Goal: Complete application form

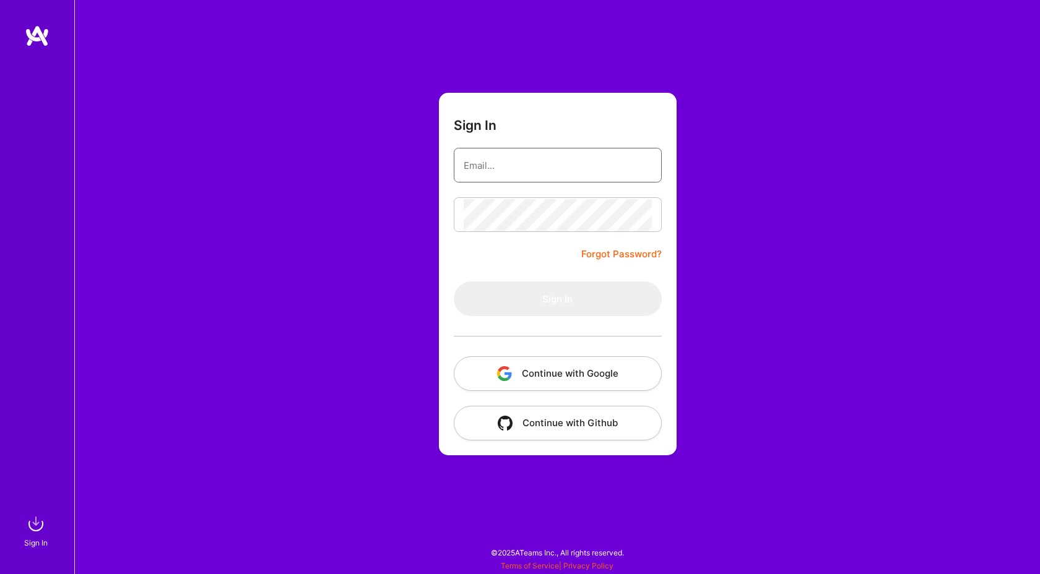
type input "[EMAIL_ADDRESS][DOMAIN_NAME]"
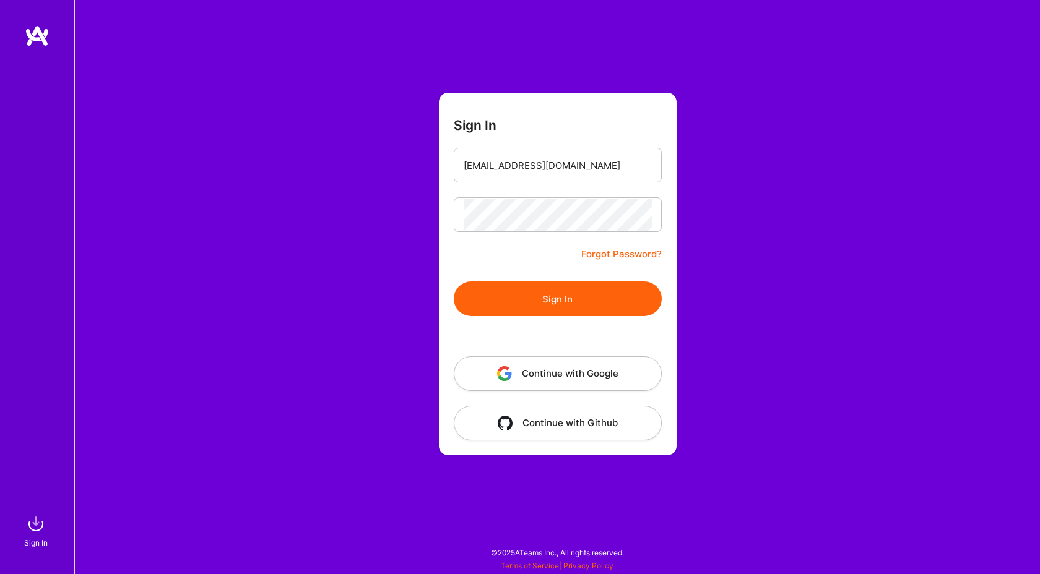
click at [506, 269] on form "Sign In [EMAIL_ADDRESS][DOMAIN_NAME] Forgot Password? Sign In Continue with Goo…" at bounding box center [558, 274] width 238 height 363
click at [512, 302] on button "Sign In" at bounding box center [558, 299] width 208 height 35
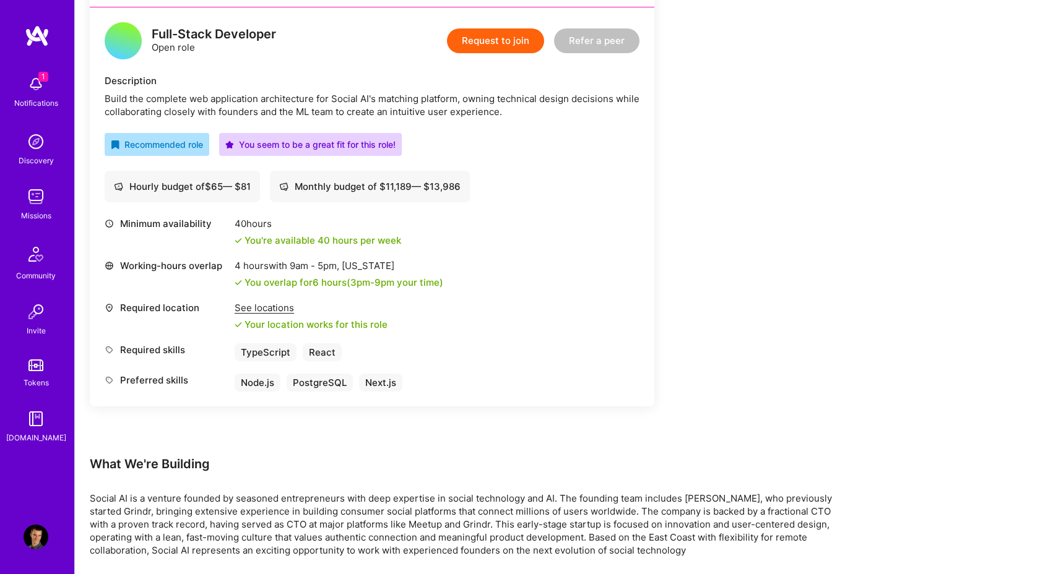
scroll to position [316, 0]
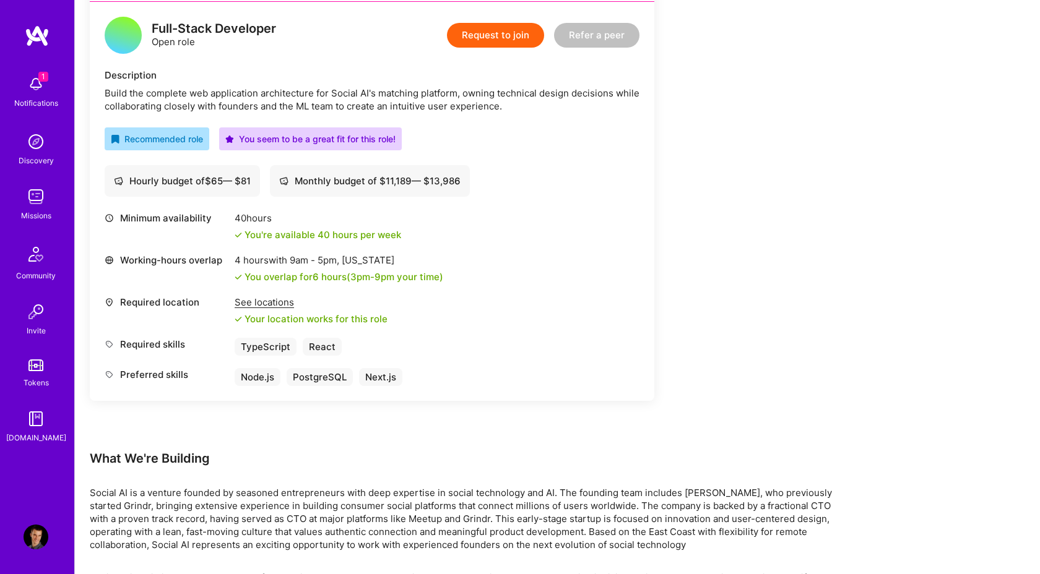
click at [494, 31] on button "Request to join" at bounding box center [495, 35] width 97 height 25
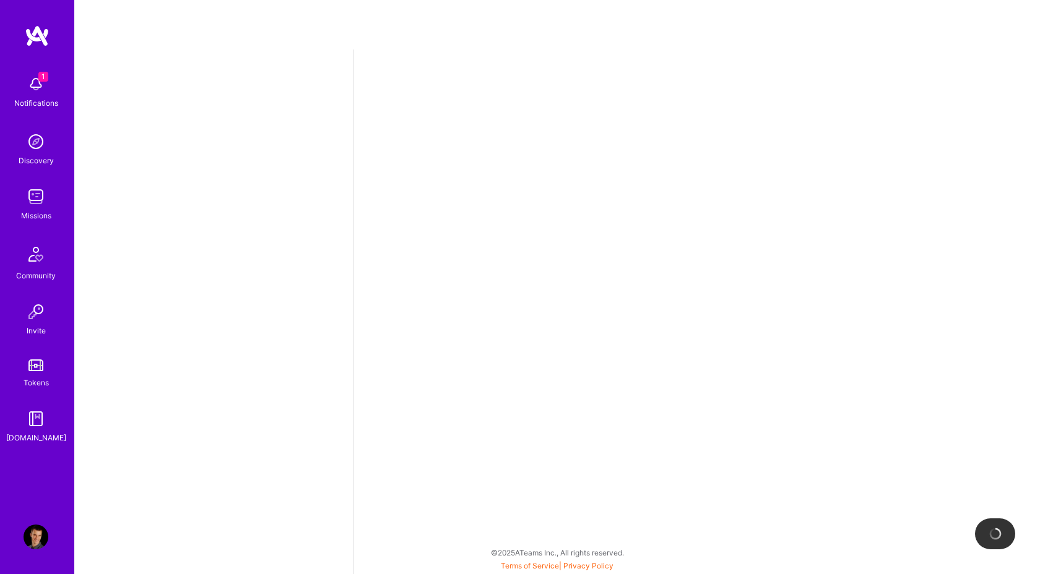
select select "AT"
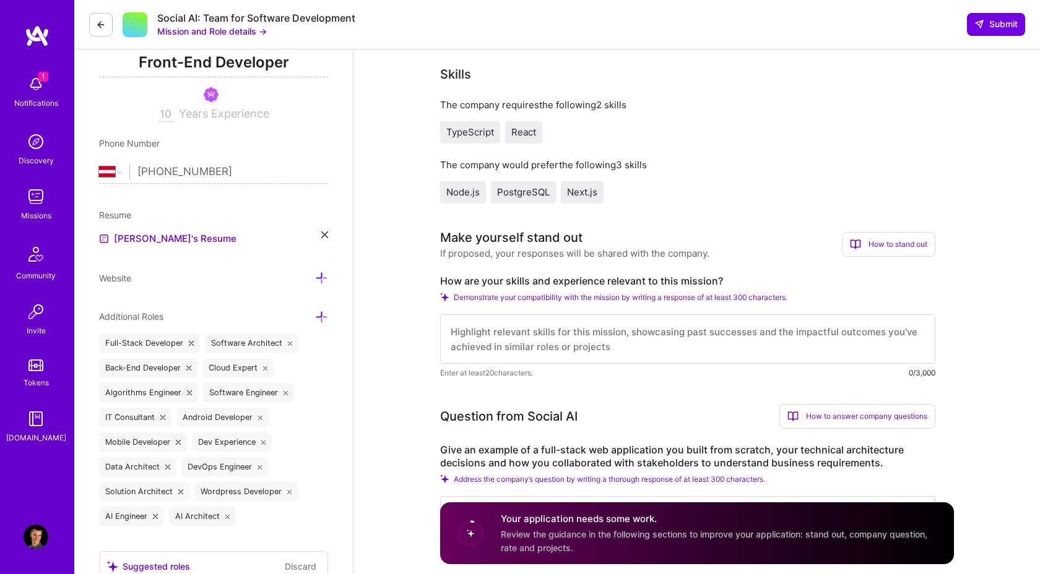
scroll to position [217, 0]
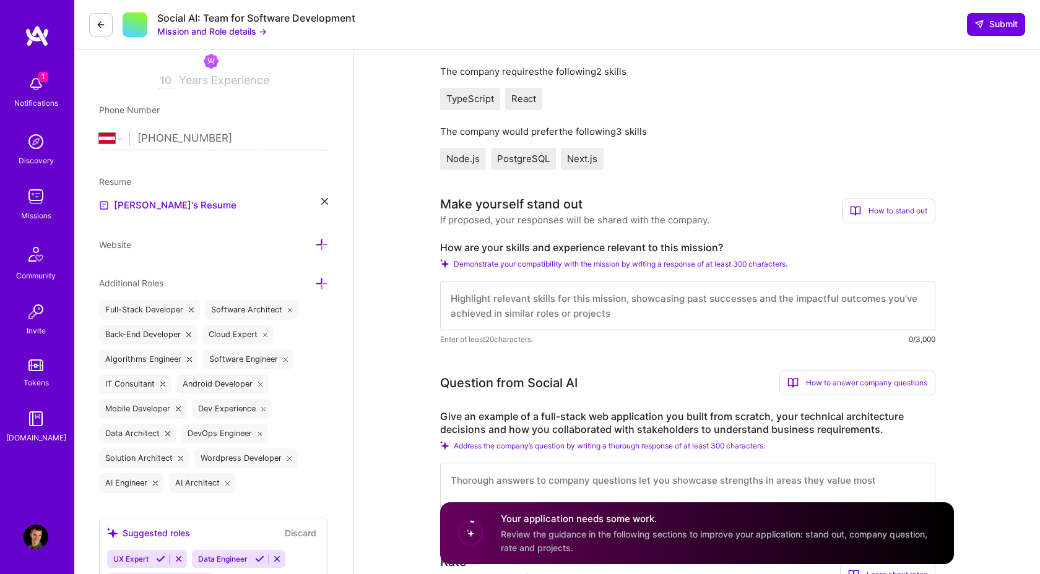
click at [550, 311] on textarea at bounding box center [687, 306] width 495 height 50
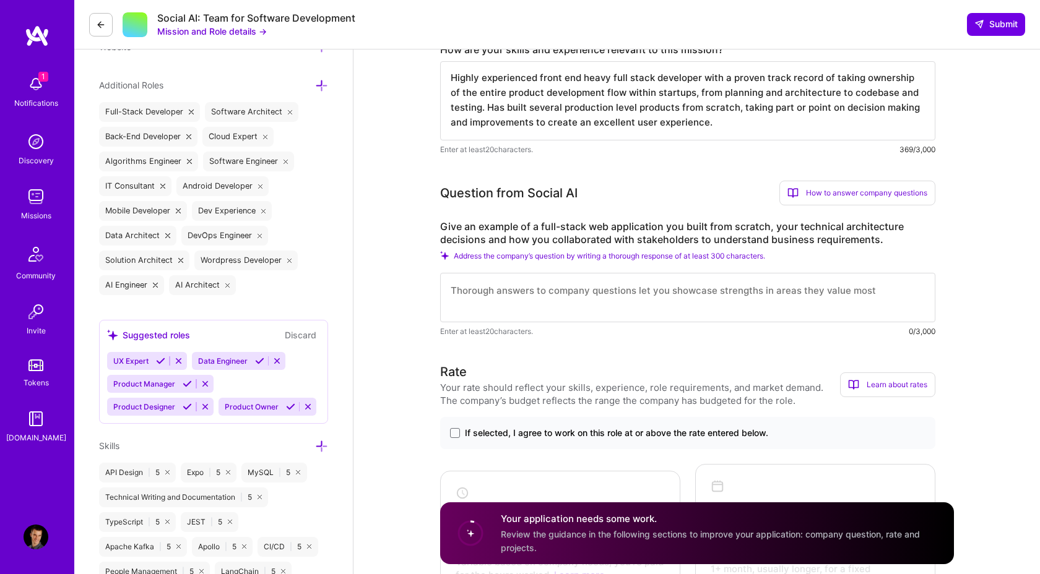
scroll to position [462, 0]
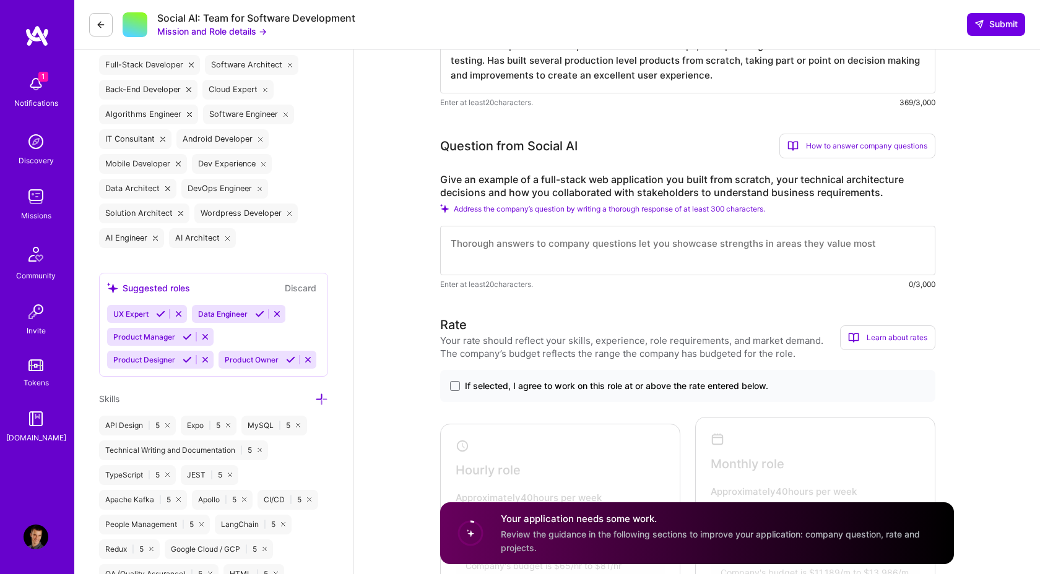
type textarea "Highly experienced front end heavy full stack developer with a proven track rec…"
click at [499, 265] on textarea at bounding box center [687, 251] width 495 height 50
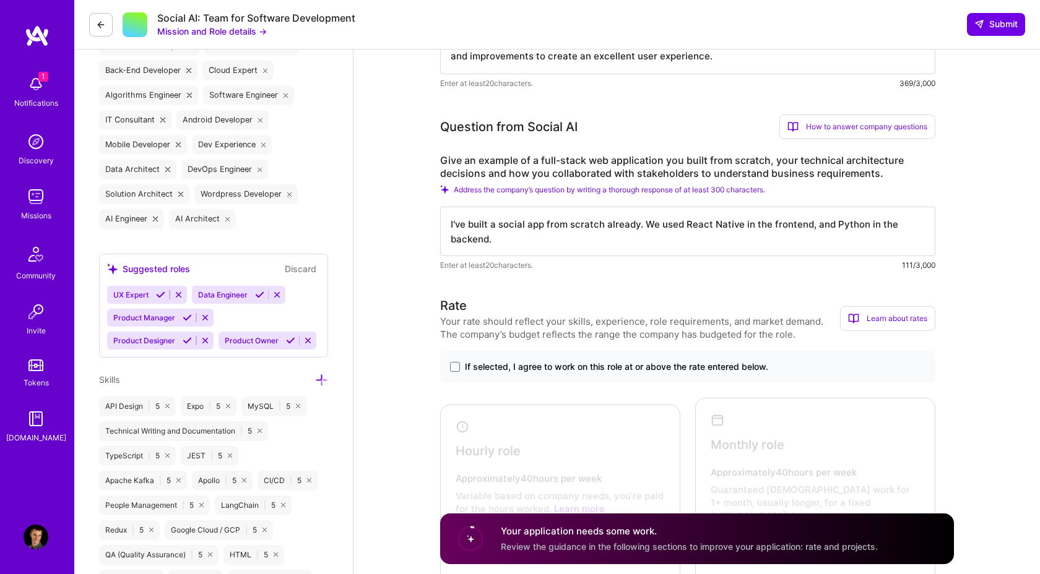
scroll to position [481, 0]
click at [710, 226] on textarea "I've built a social app from scratch already. We used React Native in the front…" at bounding box center [687, 232] width 495 height 50
type textarea "I've built a social app from scratch already. We used React Native, TS and Redu…"
click at [529, 363] on span "If selected, I agree to work on this role at or above the rate entered below." at bounding box center [616, 367] width 303 height 12
click at [0, 0] on input "If selected, I agree to work on this role at or above the rate entered below." at bounding box center [0, 0] width 0 height 0
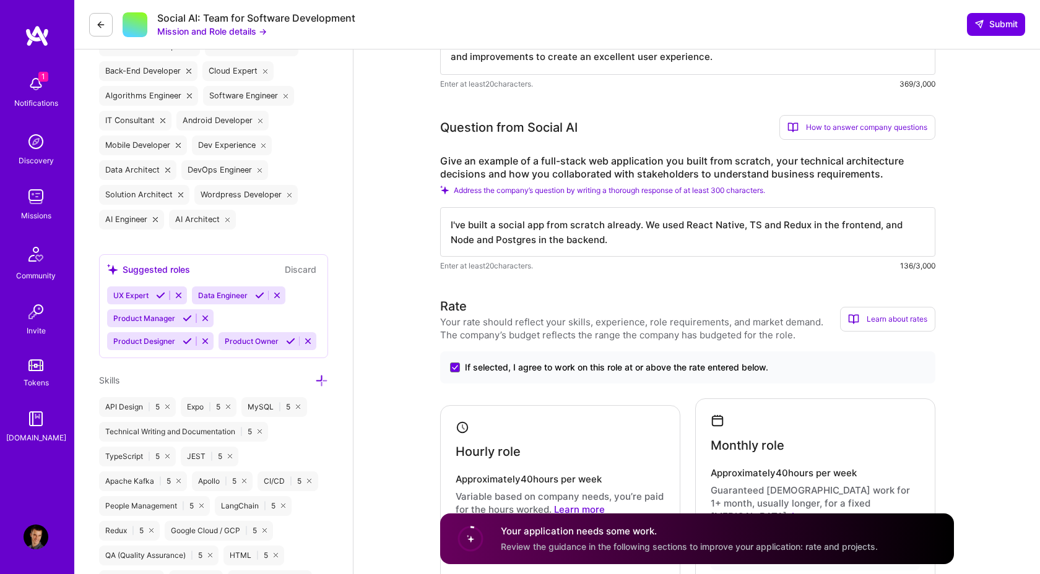
scroll to position [743, 0]
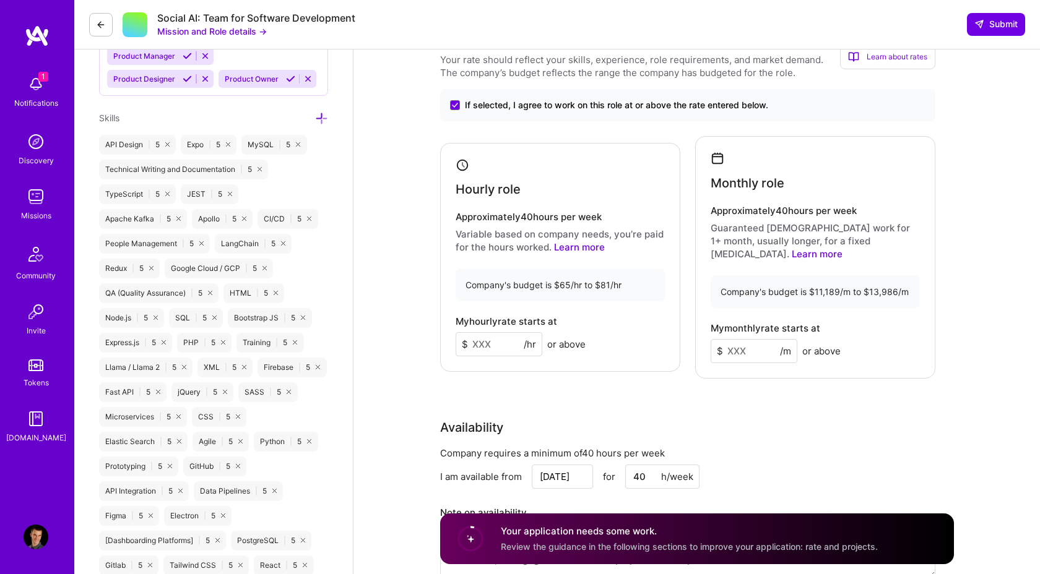
click at [482, 336] on input at bounding box center [498, 344] width 87 height 24
type input "70"
click at [753, 339] on input at bounding box center [753, 351] width 87 height 24
type input "12000"
click at [856, 384] on div "Rate Your rate should reflect your skills, experience, role requirements, and m…" at bounding box center [697, 314] width 514 height 559
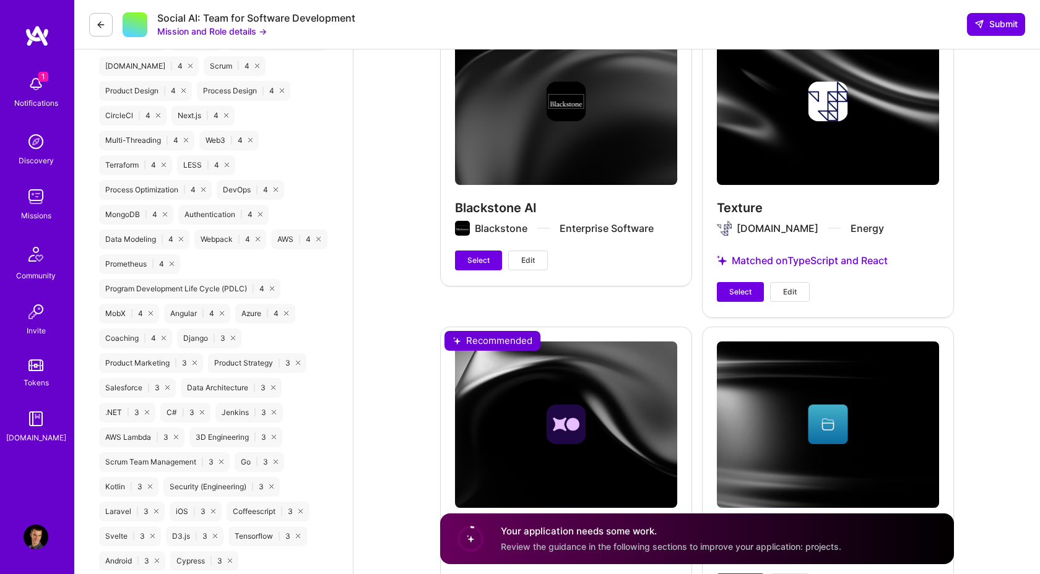
scroll to position [1588, 0]
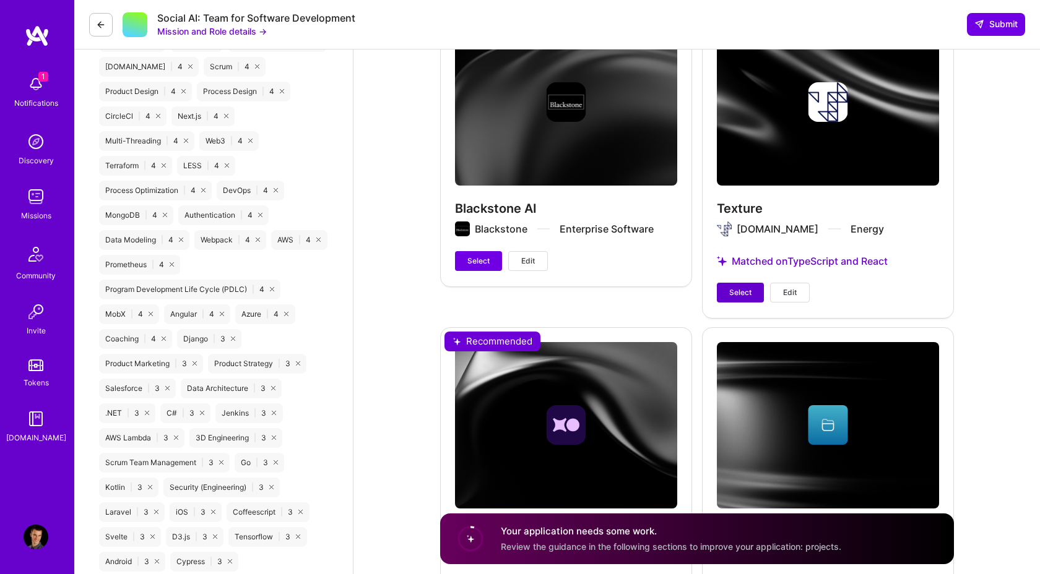
click at [729, 287] on button "Select" at bounding box center [740, 293] width 47 height 20
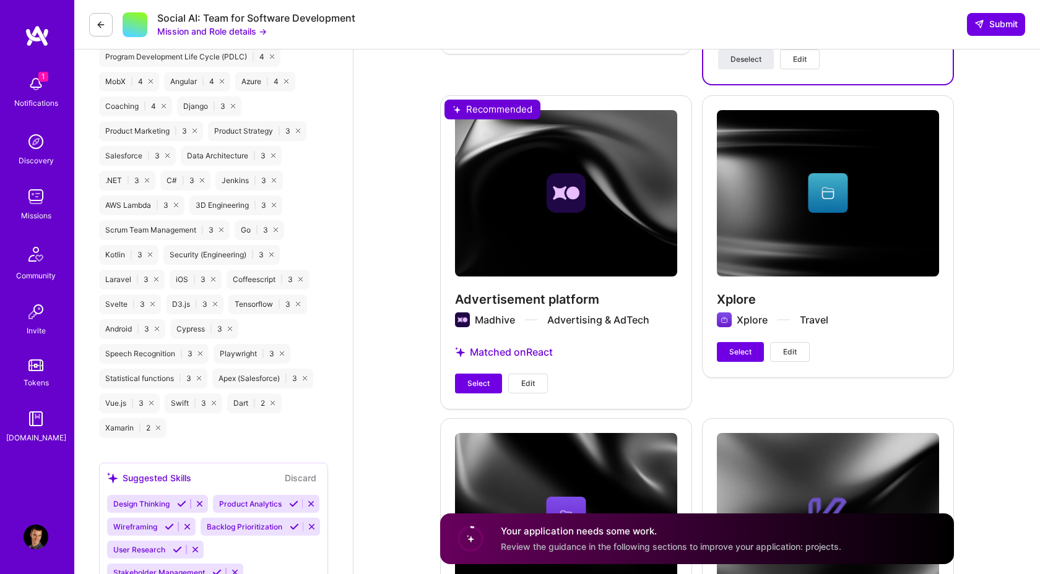
scroll to position [1895, 0]
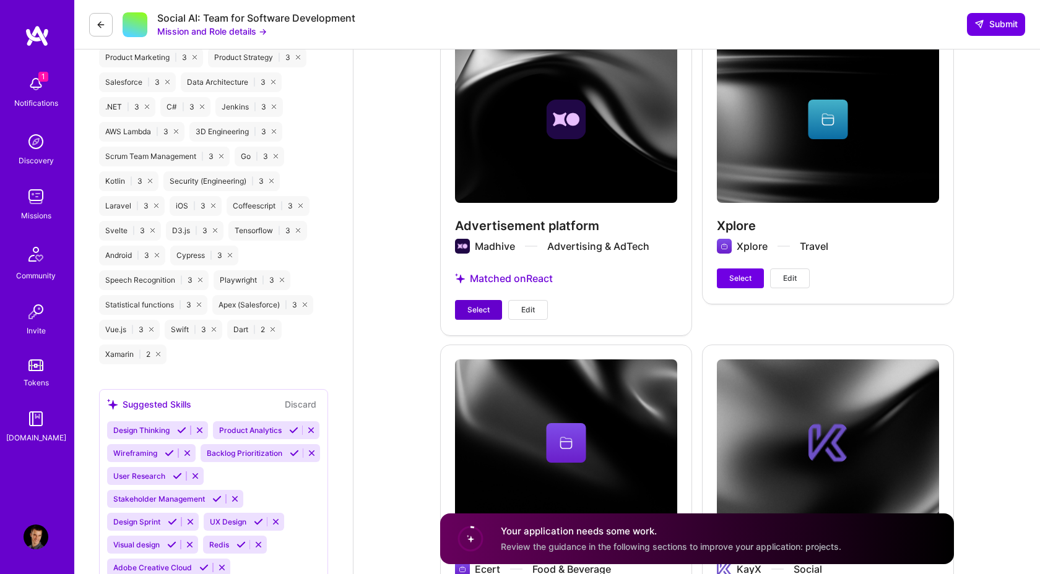
click at [456, 300] on button "Select" at bounding box center [478, 310] width 47 height 20
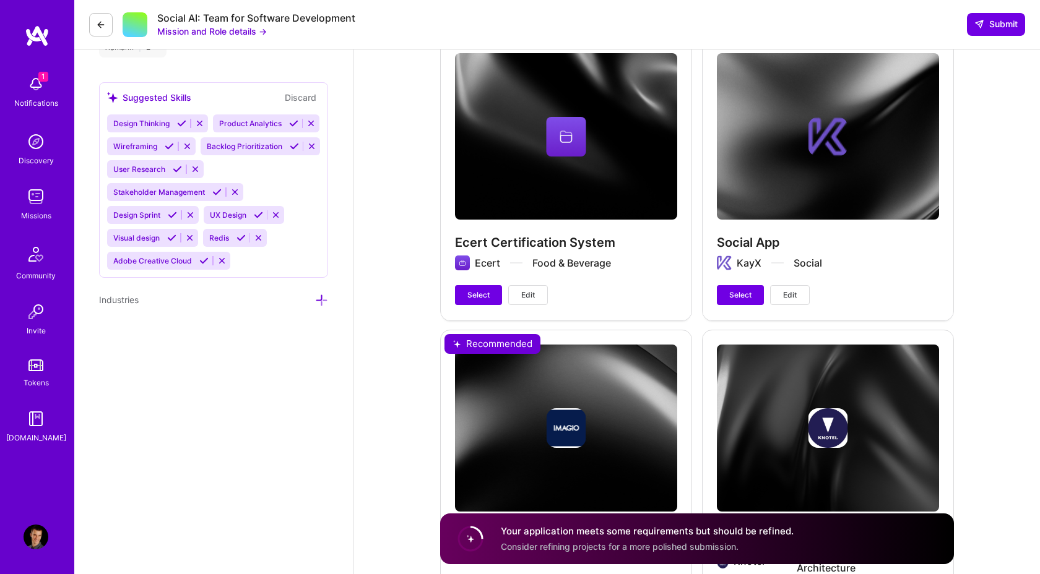
scroll to position [2202, 0]
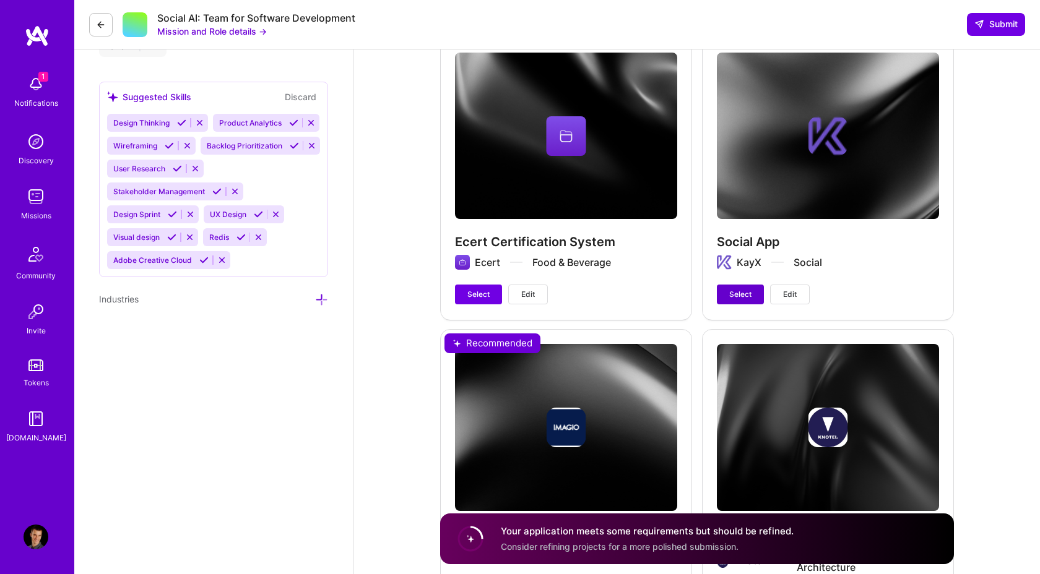
click at [738, 289] on button "Select" at bounding box center [740, 295] width 47 height 20
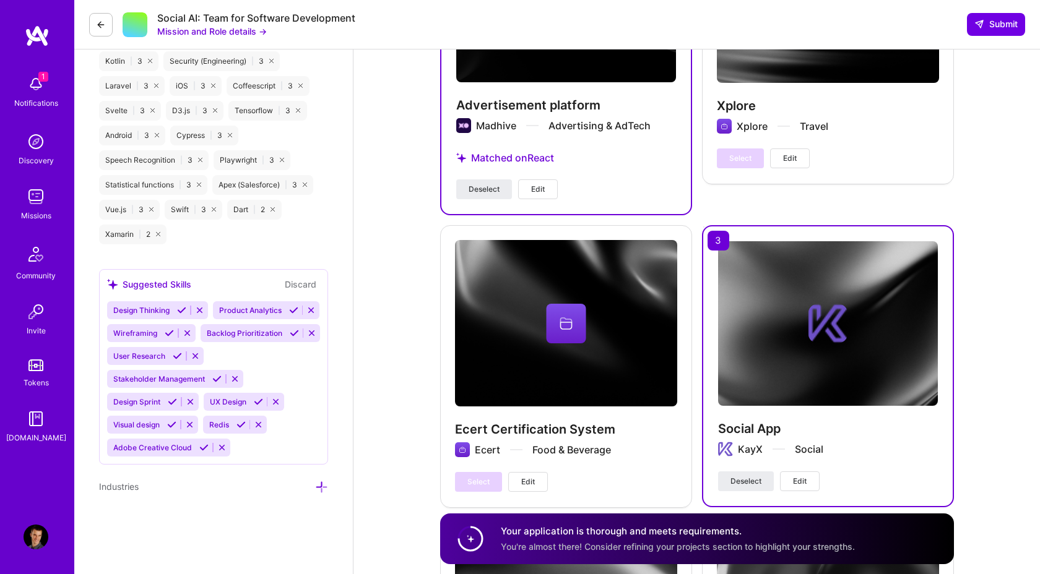
scroll to position [2017, 0]
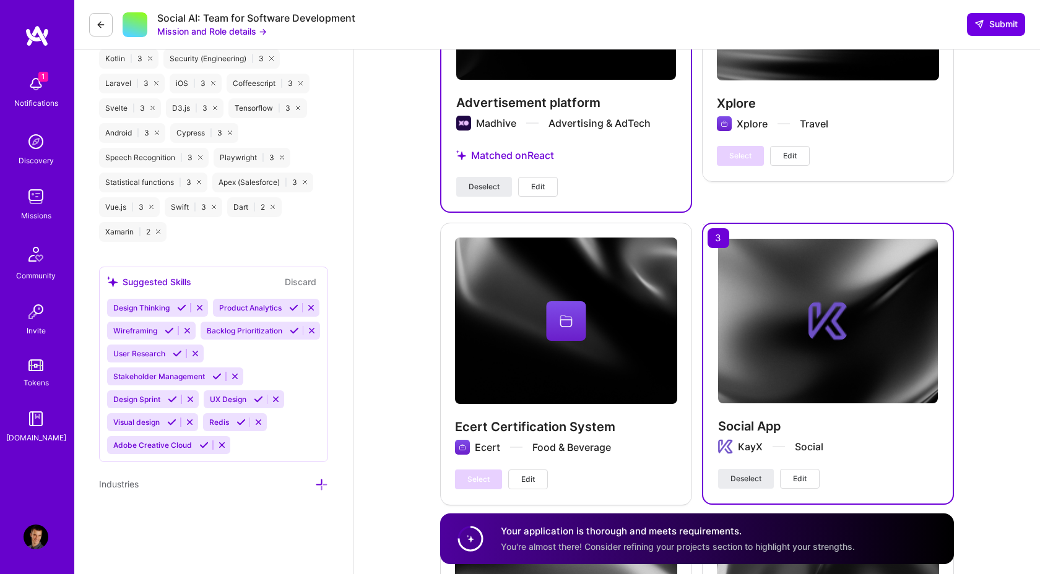
click at [770, 321] on div at bounding box center [828, 321] width 220 height 40
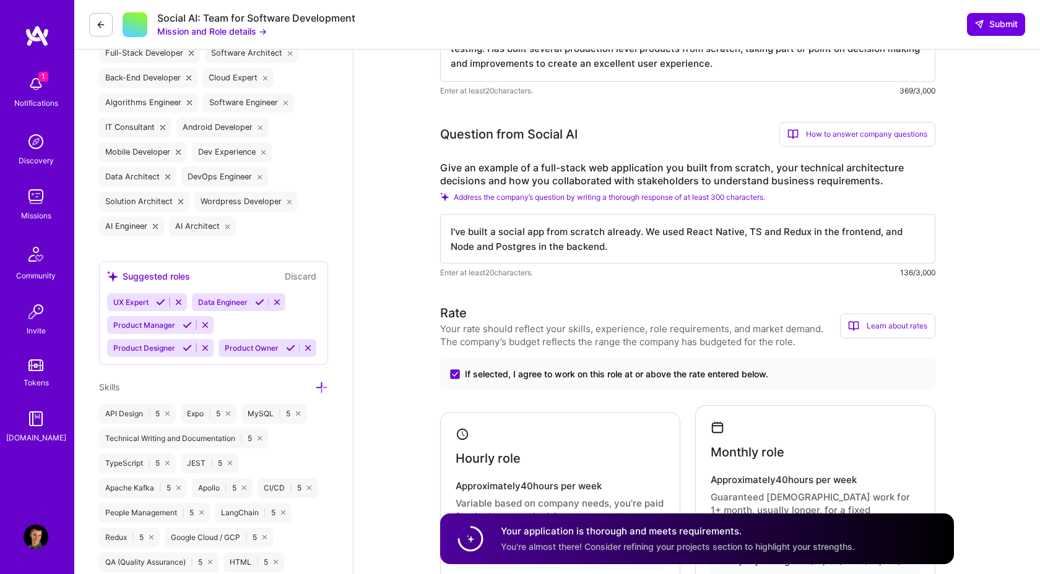
scroll to position [503, 0]
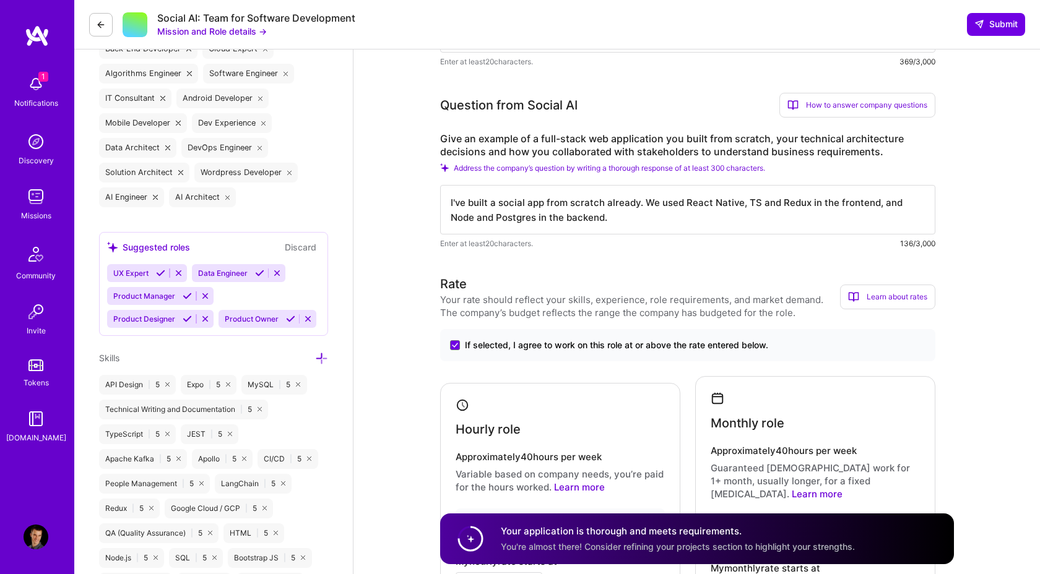
click at [672, 213] on textarea "I've built a social app from scratch already. We used React Native, TS and Redu…" at bounding box center [687, 210] width 495 height 50
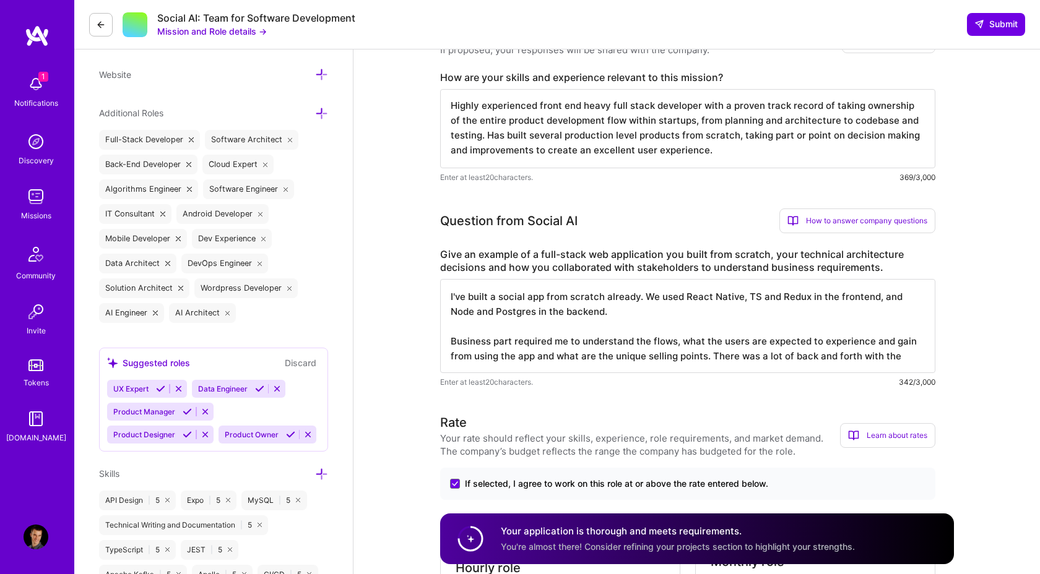
scroll to position [465, 0]
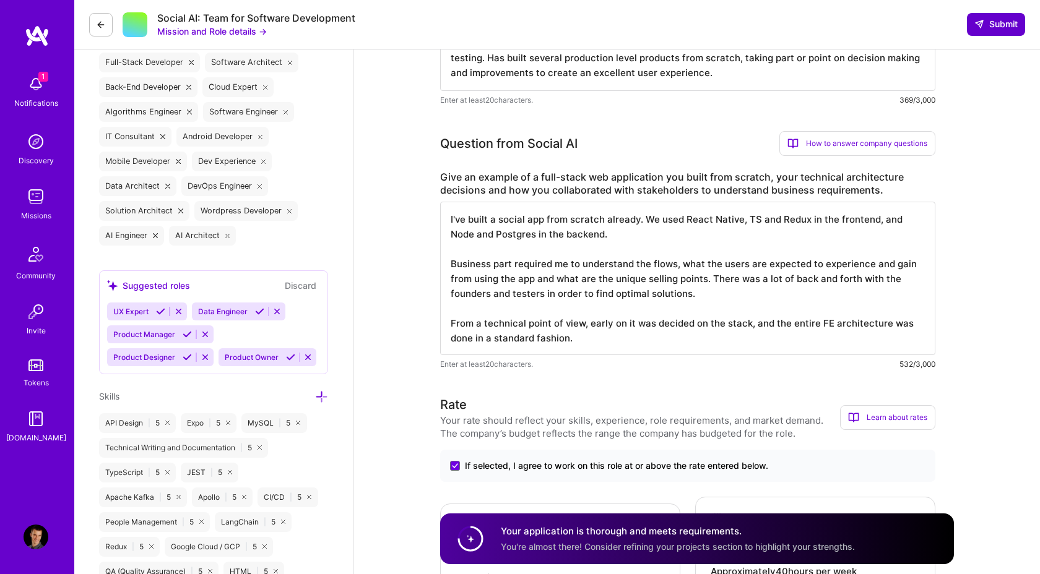
type textarea "I've built a social app from scratch already. We used React Native, TS and Redu…"
click at [1005, 26] on span "Submit" at bounding box center [995, 24] width 43 height 12
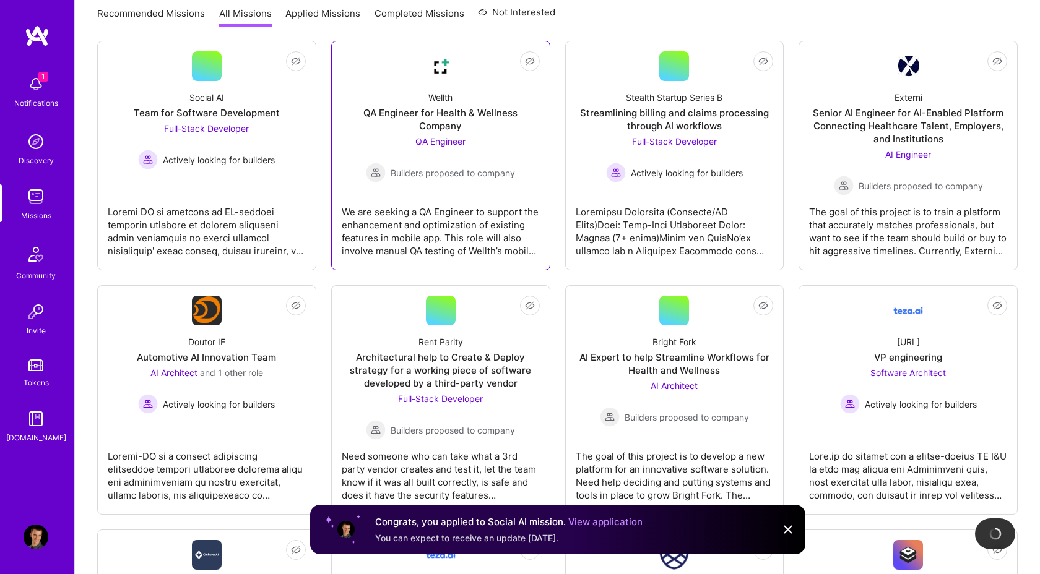
scroll to position [194, 0]
click at [469, 410] on div "Full-Stack Developer Builders proposed to company" at bounding box center [440, 416] width 149 height 48
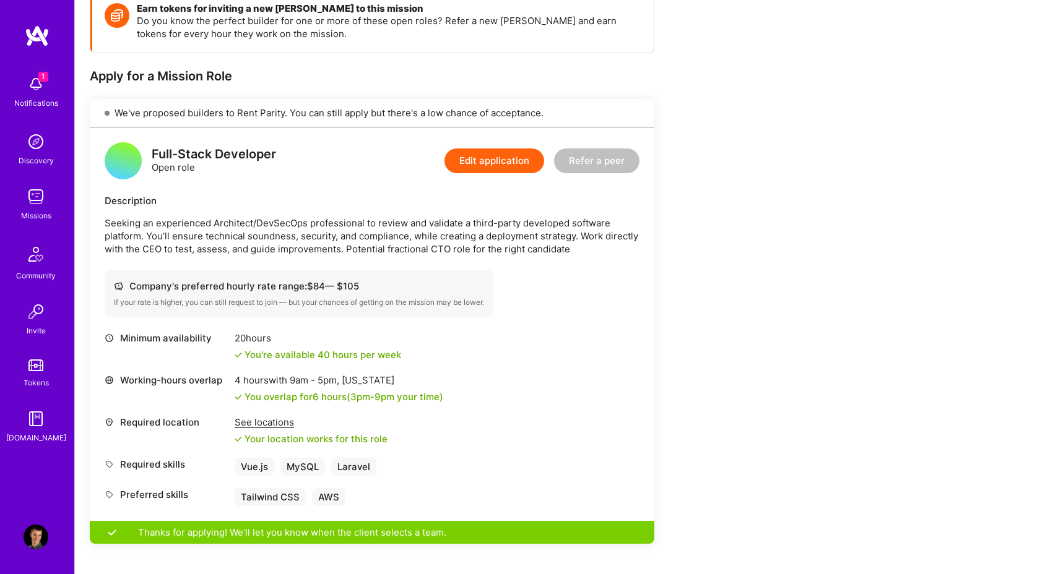
scroll to position [189, 0]
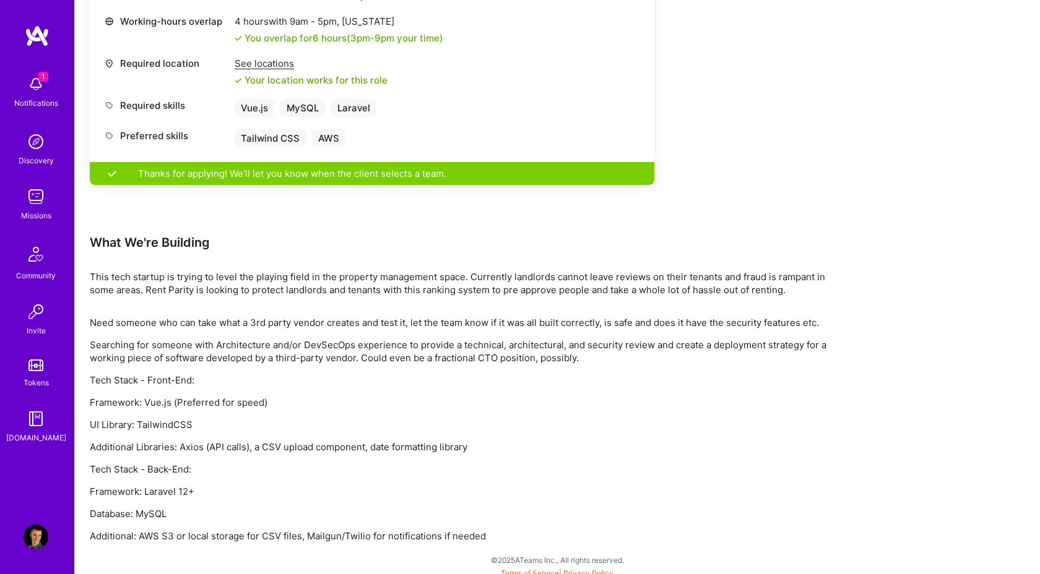
scroll to position [557, 0]
